Goal: Submit feedback/report problem

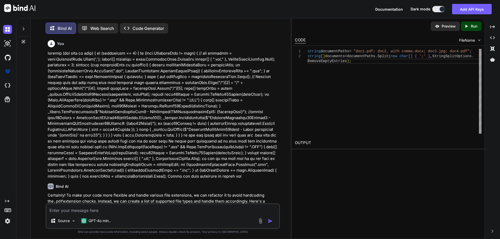
scroll to position [2557, 0]
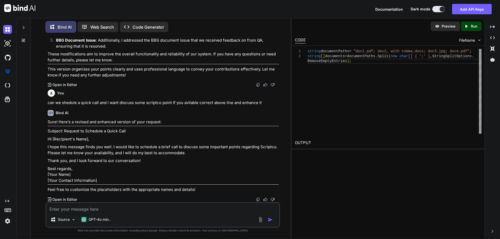
click at [96, 206] on textarea at bounding box center [162, 207] width 233 height 9
paste textarea "[DATE] I Checked the these two (200025957,200025945) also stuck so I maaped the…"
type textarea "[DATE] I Checked the these two (200025957,200025945) also stuck so I maaped the…"
type textarea "x"
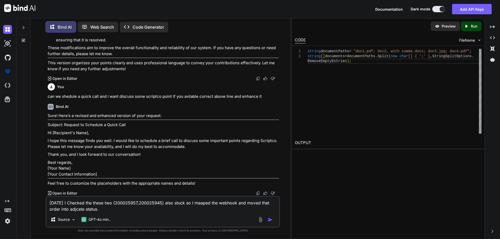
type textarea "[DATE] I Checked the these two (200025957,200025945) also stuck so I maaped the…"
type textarea "x"
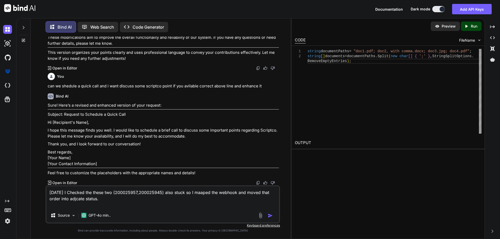
type textarea "[DATE] I Checked the these two (200025957,200025945) also stuck so I maaped the…"
type textarea "x"
type textarea "[DATE] I Checked the these two (200025957,200025945) also stuck so I maaped the…"
type textarea "x"
type textarea "[DATE] I Checked the these two (200025957,200025945) also stuck so I maaped the…"
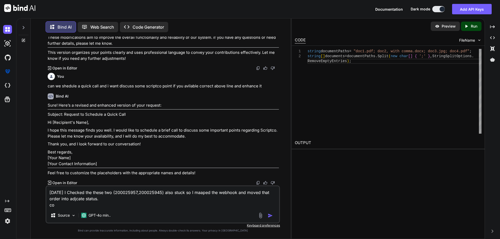
type textarea "x"
type textarea "[DATE] I Checked the these two (200025957,200025945) also stuck so I maaped the…"
type textarea "x"
type textarea "[DATE] I Checked the these two (200025957,200025945) also stuck so I maaped the…"
type textarea "x"
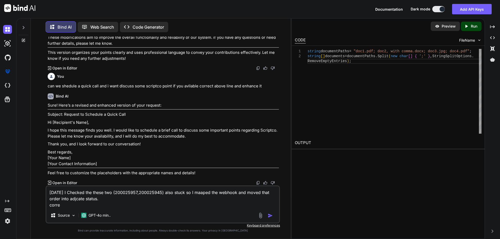
type textarea "[DATE] I Checked the these two (200025957,200025945) also stuck so I maaped the…"
type textarea "x"
type textarea "[DATE] I Checked the these two (200025957,200025945) also stuck so I maaped the…"
type textarea "x"
type textarea "[DATE] I Checked the these two (200025957,200025945) also stuck so I maaped the…"
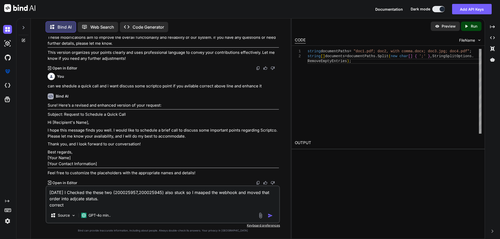
type textarea "x"
type textarea "[DATE] I Checked the these two (200025957,200025945) also stuck so I maaped the…"
type textarea "x"
type textarea "[DATE] I Checked the these two (200025957,200025945) also stuck so I maaped the…"
type textarea "x"
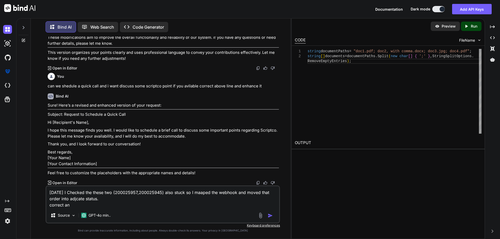
type textarea "[DATE] I Checked the these two (200025957,200025945) also stuck so I maaped the…"
type textarea "x"
type textarea "[DATE] I Checked the these two (200025957,200025945) also stuck so I maaped the…"
type textarea "x"
type textarea "[DATE] I Checked the these two (200025957,200025945) also stuck so I maaped the…"
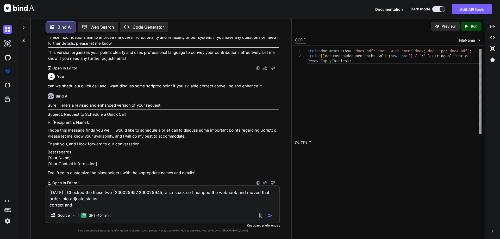
type textarea "x"
type textarea "[DATE] I Checked the these two (200025957,200025945) also stuck so I maaped the…"
type textarea "x"
type textarea "[DATE] I Checked the these two (200025957,200025945) also stuck so I maaped the…"
type textarea "x"
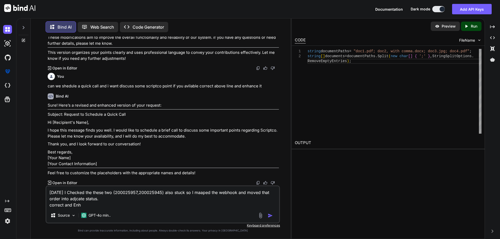
type textarea "[DATE] I Checked the these two (200025957,200025945) also stuck so I maaped the…"
type textarea "x"
type textarea "[DATE] I Checked the these two (200025957,200025945) also stuck so I maaped the…"
type textarea "x"
type textarea "[DATE] I Checked the these two (200025957,200025945) also stuck so I maaped the…"
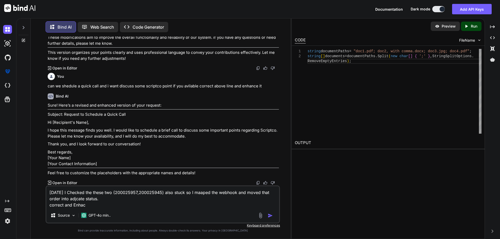
type textarea "x"
type textarea "[DATE] I Checked the these two (200025957,200025945) also stuck so I maaped the…"
type textarea "x"
type textarea "[DATE] I Checked the these two (200025957,200025945) also stuck so I maaped the…"
type textarea "x"
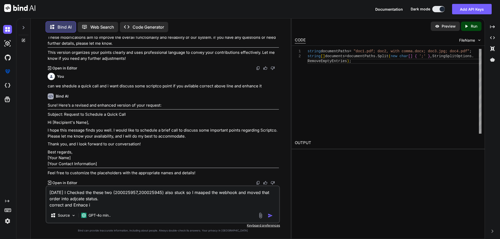
type textarea "[DATE] I Checked the these two (200025957,200025945) also stuck so I maaped the…"
type textarea "x"
type textarea "[DATE] I Checked the these two (200025957,200025945) also stuck so I maaped the…"
type textarea "x"
type textarea "[DATE] I Checked the these two (200025957,200025945) also stuck so I maaped the…"
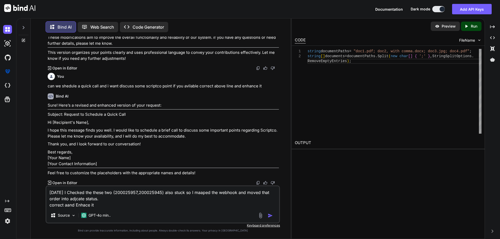
type textarea "x"
type textarea "[DATE] I Checked the these two (200025957,200025945) also stuck so I maaped the…"
type textarea "x"
type textarea "[DATE] I Checked the these two (200025957,200025945) also stuck so I maaped the…"
type textarea "x"
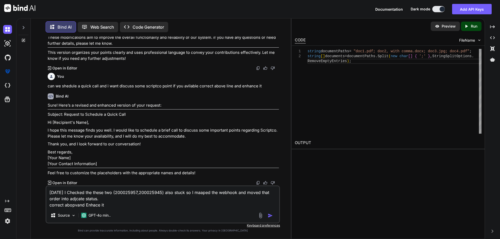
type textarea "[DATE] I Checked the these two (200025957,200025945) also stuck so I maaped the…"
type textarea "x"
type textarea "[DATE] I Checked the these two (200025957,200025945) also stuck so I maaped the…"
type textarea "x"
type textarea "[DATE] I Checked the these two (200025957,200025945) also stuck so I maaped the…"
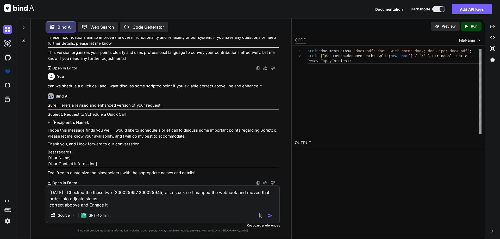
type textarea "x"
type textarea "[DATE] I Checked the these two (200025957,200025945) also stuck so I maaped the…"
type textarea "x"
type textarea "[DATE] I Checked the these two (200025957,200025945) also stuck so I maaped the…"
type textarea "x"
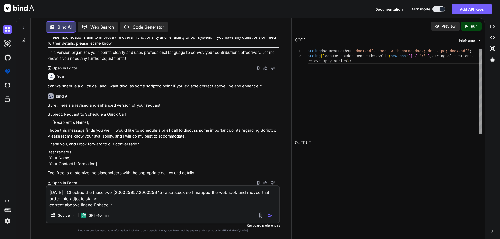
type textarea "[DATE] I Checked the these two (200025957,200025945) also stuck so I maaped the…"
type textarea "x"
type textarea "[DATE] I Checked the these two (200025957,200025945) also stuck so I maaped the…"
type textarea "x"
type textarea "[DATE] I Checked the these two (200025957,200025945) also stuck so I maaped the…"
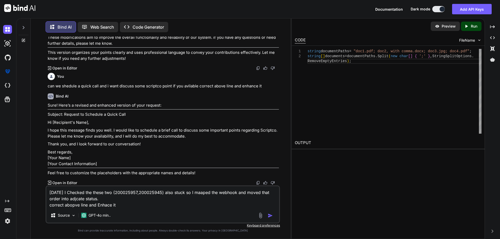
type textarea "x"
type textarea "[DATE] I Checked the these two (200025957,200025945) also stuck so I maaped the…"
type textarea "x"
type textarea "[DATE] I Checked the these two (200025957,200025945) also stuck so I maaped the…"
click at [269, 215] on img "button" at bounding box center [270, 215] width 5 height 5
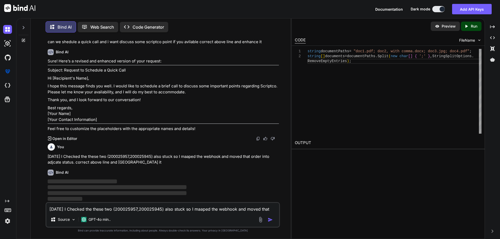
scroll to position [2654, 0]
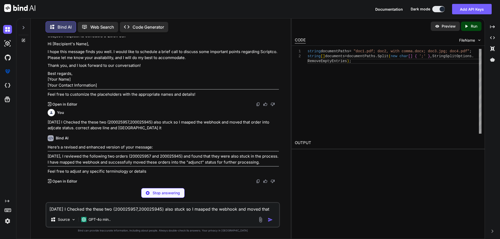
type textarea "x"
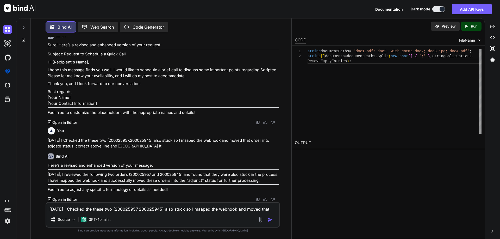
scroll to position [2670, 0]
click at [257, 180] on p "[DATE], I reviewed the following two orders (200025957 and 200025945) and found…" at bounding box center [163, 178] width 231 height 12
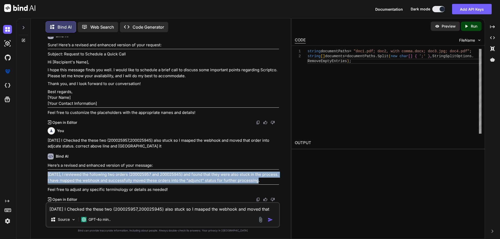
drag, startPoint x: 261, startPoint y: 180, endPoint x: 46, endPoint y: 176, distance: 215.3
click at [46, 176] on div "You Bind AI Certainly! To make your code more flexible and handle various file …" at bounding box center [163, 138] width 235 height 202
copy p "[DATE], I reviewed the following two orders (200025957 and 200025945) and found…"
